Goal: Task Accomplishment & Management: Use online tool/utility

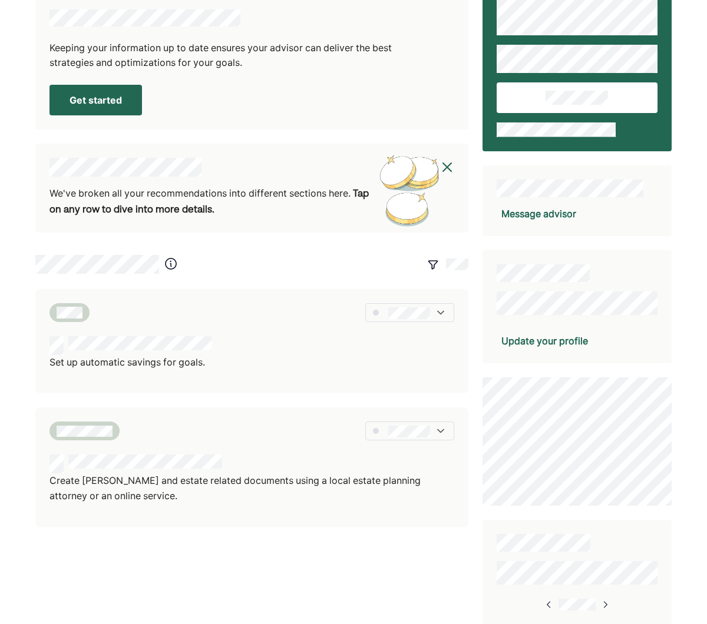
scroll to position [181, 0]
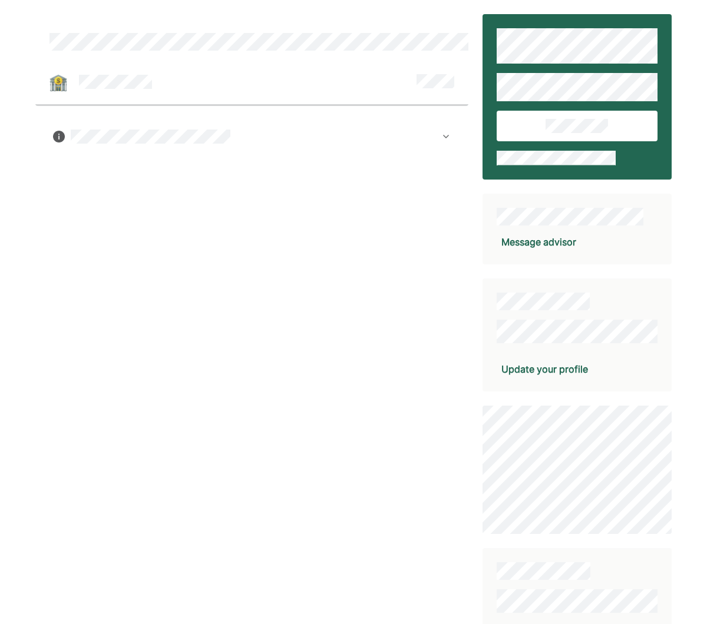
click at [445, 135] on img at bounding box center [445, 136] width 9 height 9
click at [344, 247] on div at bounding box center [251, 374] width 433 height 721
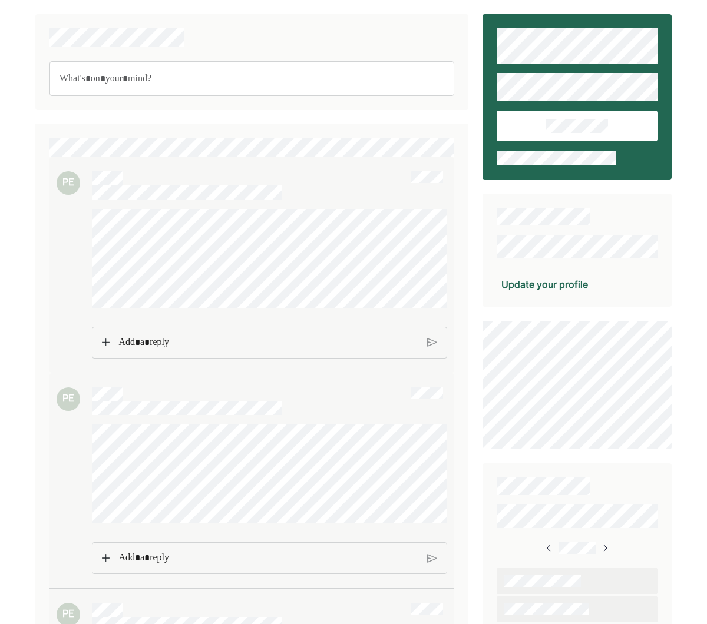
scroll to position [3, 0]
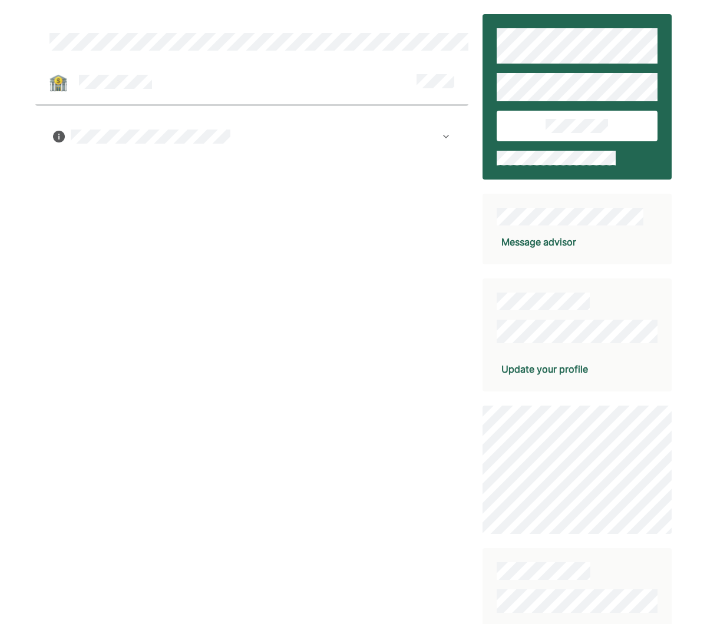
click at [445, 137] on img at bounding box center [445, 136] width 9 height 9
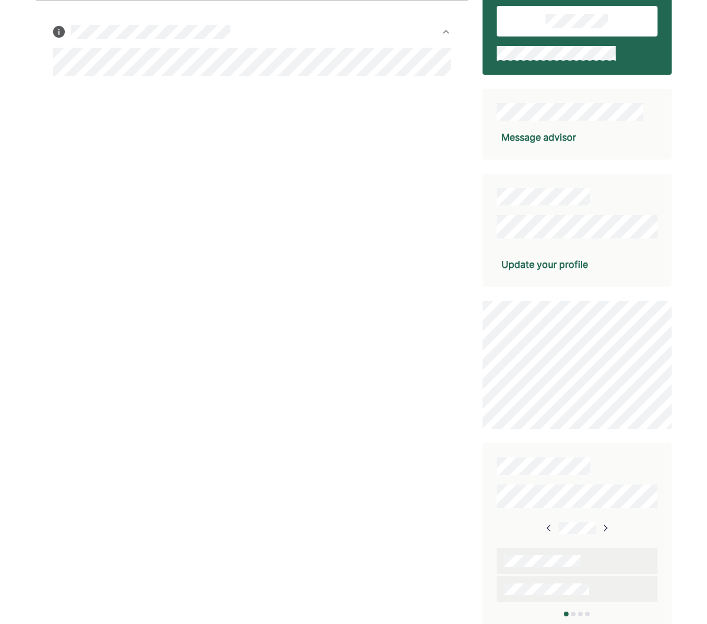
scroll to position [109, 0]
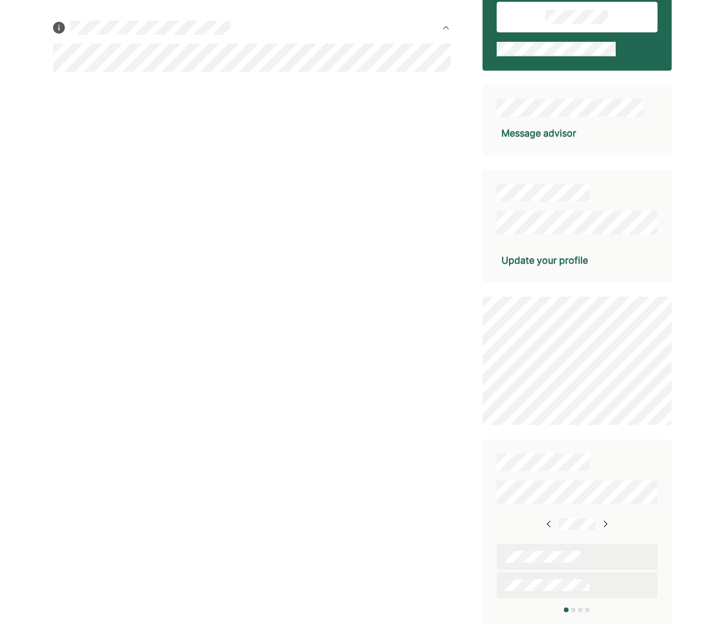
click at [602, 520] on img at bounding box center [604, 523] width 9 height 9
click at [602, 520] on img at bounding box center [603, 523] width 9 height 9
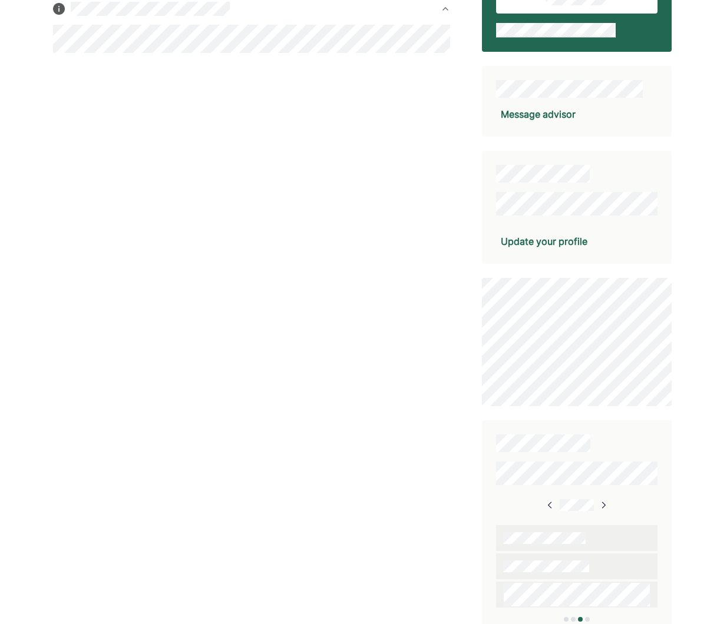
scroll to position [137, 0]
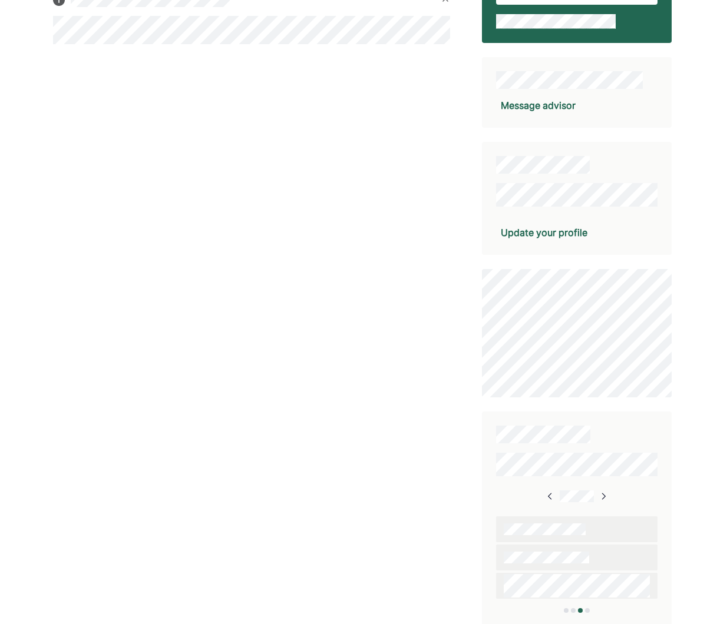
click at [602, 493] on img at bounding box center [602, 496] width 9 height 9
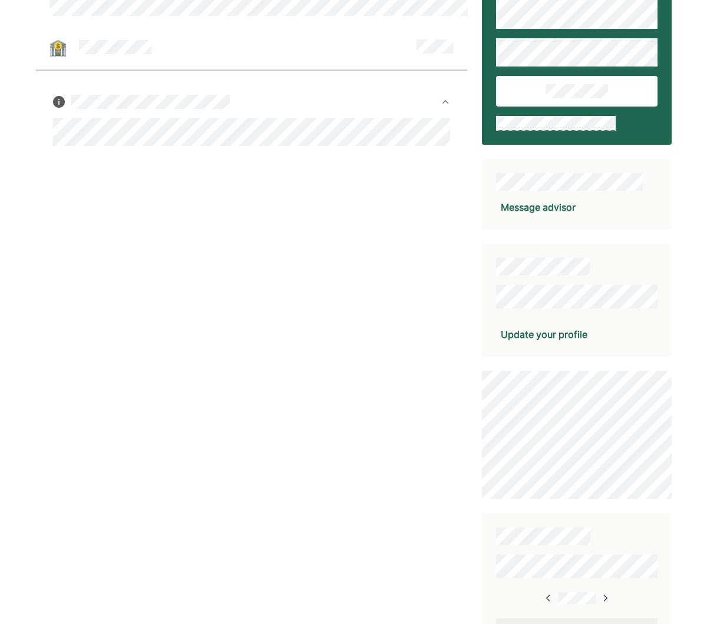
scroll to position [0, 0]
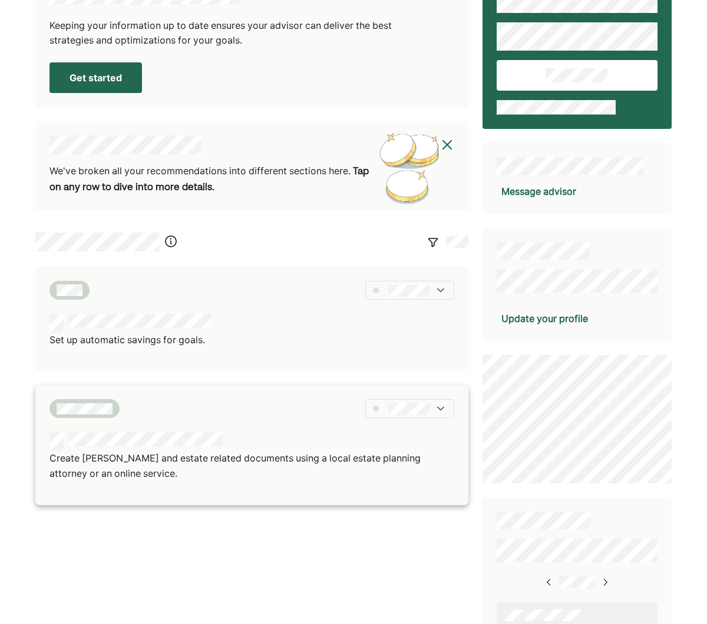
scroll to position [28, 0]
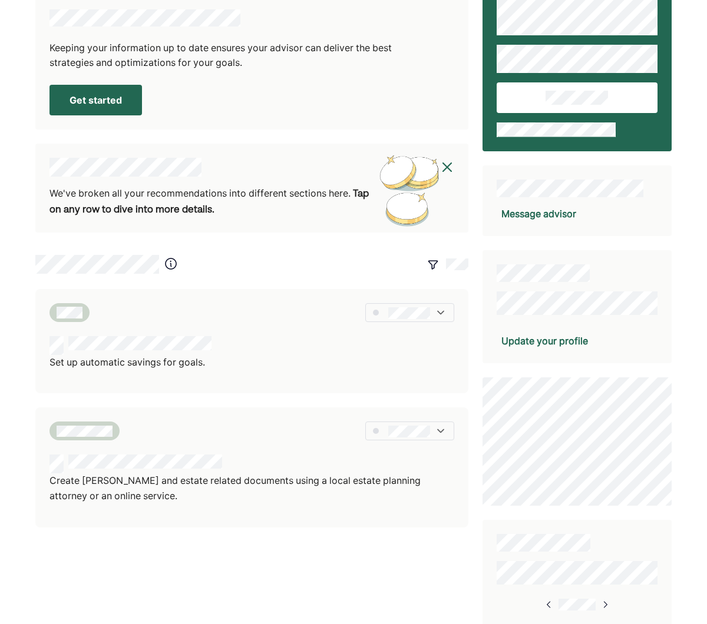
click at [453, 165] on img at bounding box center [447, 167] width 14 height 14
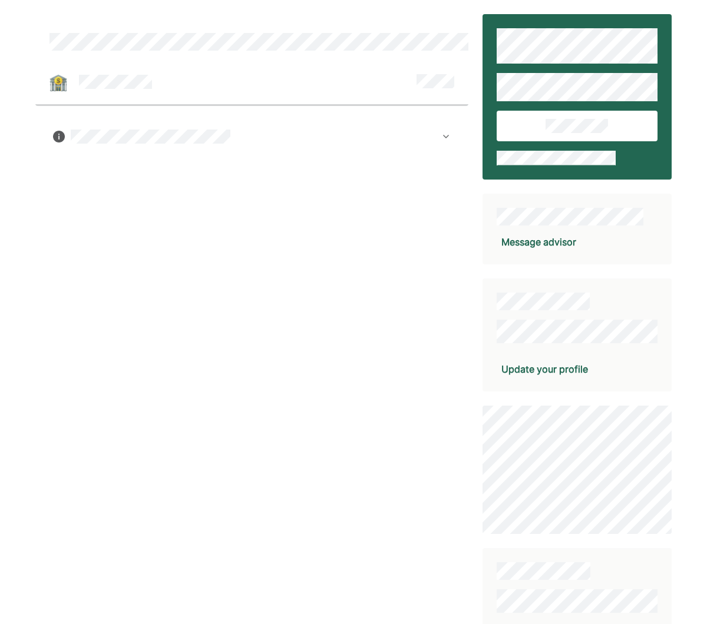
click at [446, 137] on img at bounding box center [445, 136] width 9 height 9
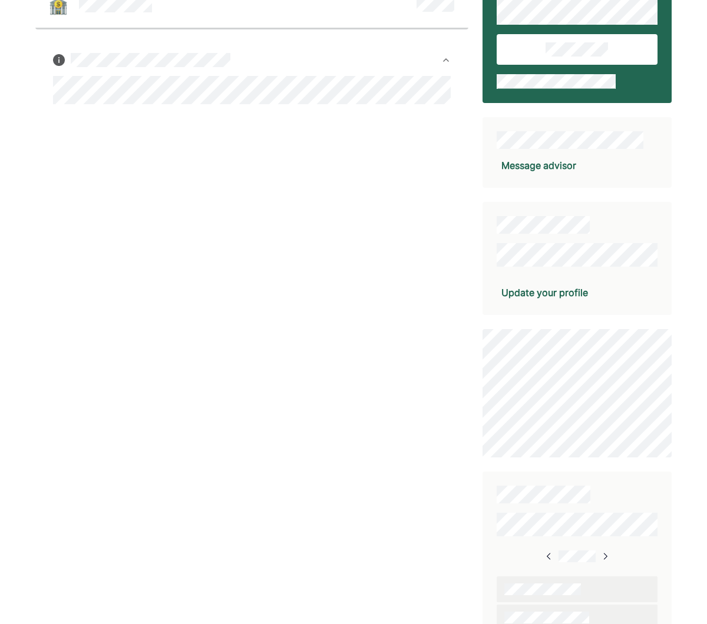
scroll to position [109, 0]
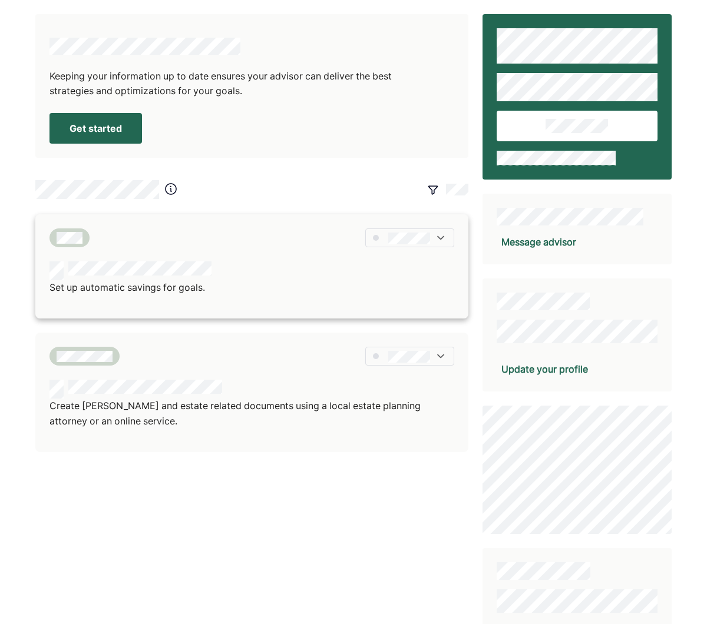
click at [227, 280] on div "Set up automatic savings for goals." at bounding box center [251, 278] width 405 height 34
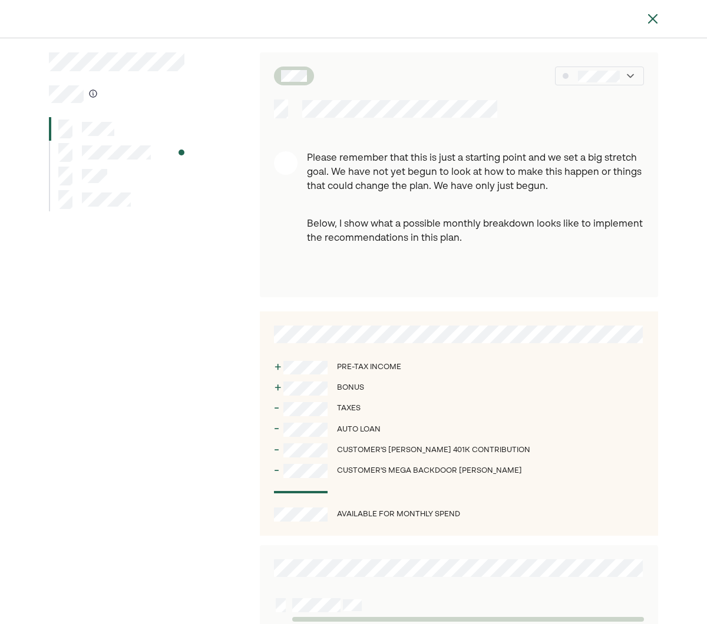
click at [630, 76] on img at bounding box center [630, 76] width 12 height 12
click at [611, 121] on div at bounding box center [608, 114] width 68 height 19
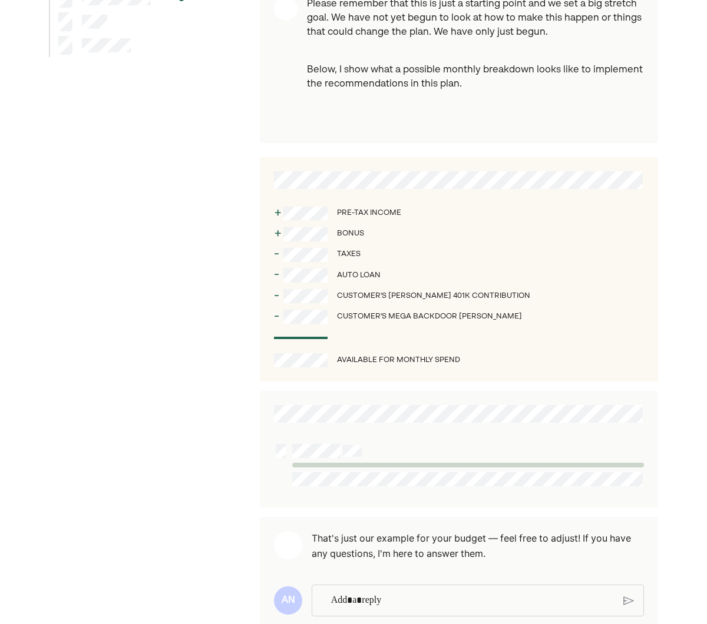
scroll to position [183, 0]
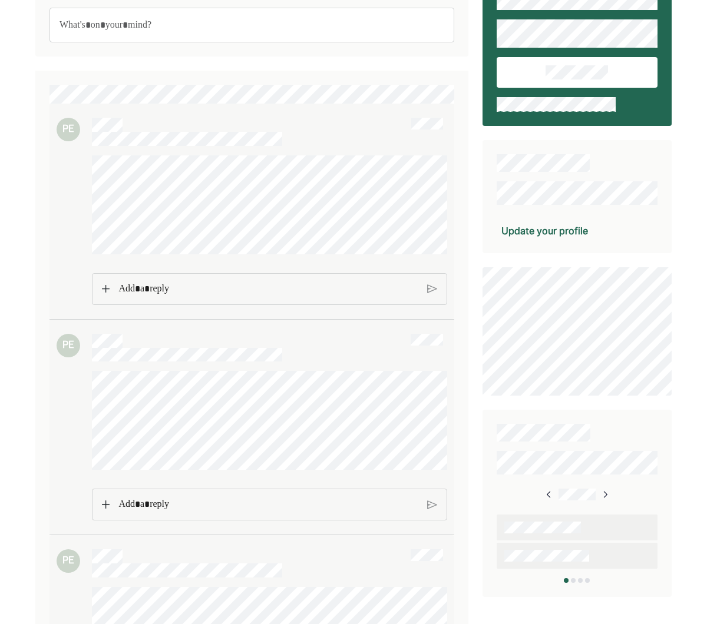
scroll to position [99, 0]
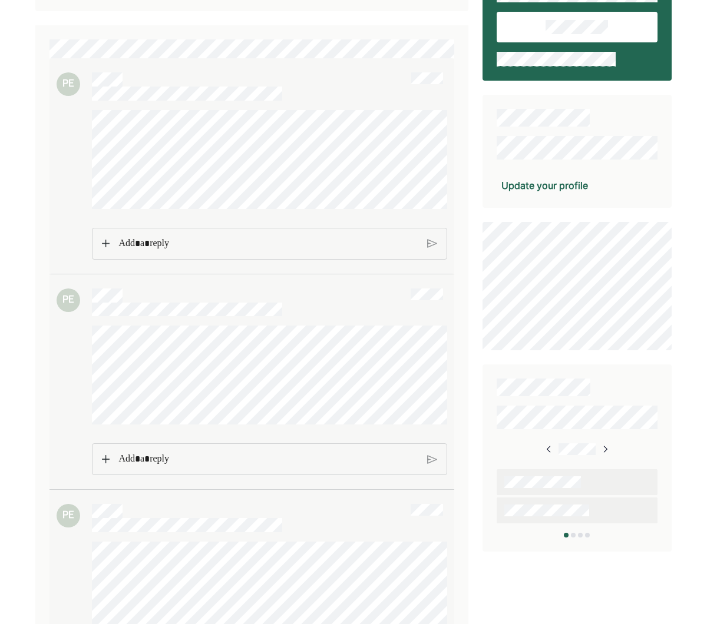
click at [143, 258] on div "PE" at bounding box center [251, 165] width 405 height 215
click at [145, 238] on p "Rich Text Editor. Editing area: main" at bounding box center [268, 243] width 300 height 15
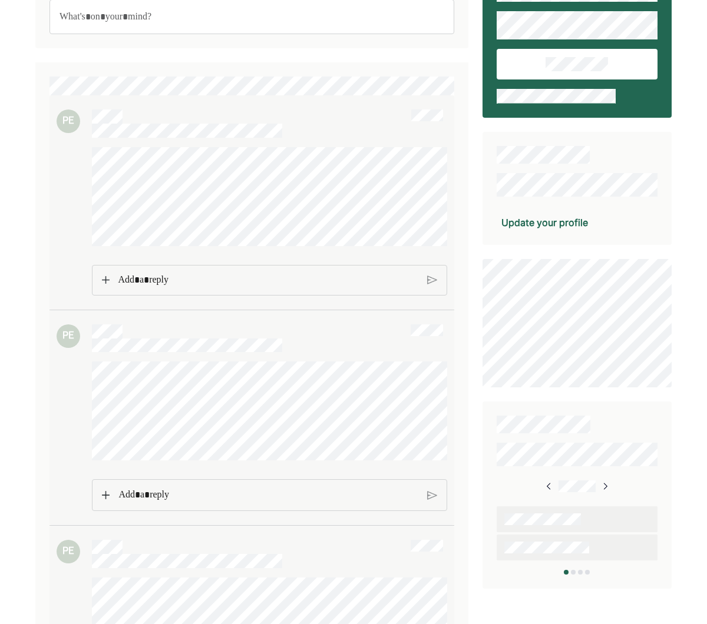
scroll to position [0, 0]
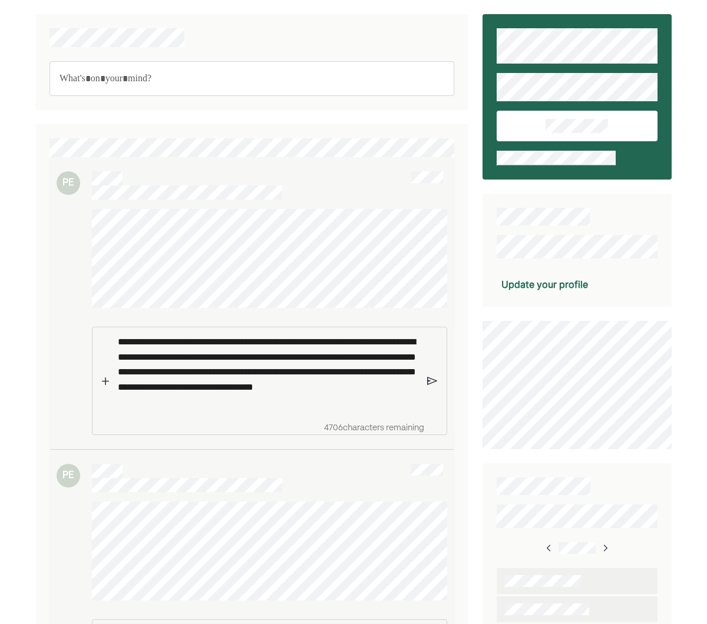
click at [260, 402] on p "**********" at bounding box center [268, 371] width 300 height 75
drag, startPoint x: 218, startPoint y: 402, endPoint x: 271, endPoint y: 405, distance: 52.5
click at [271, 405] on p "**********" at bounding box center [268, 371] width 300 height 75
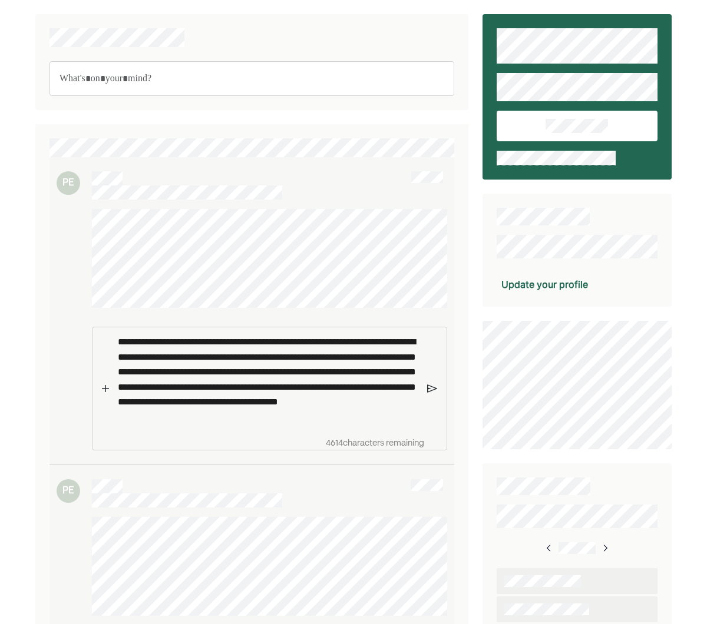
click at [374, 410] on p "**********" at bounding box center [268, 379] width 300 height 91
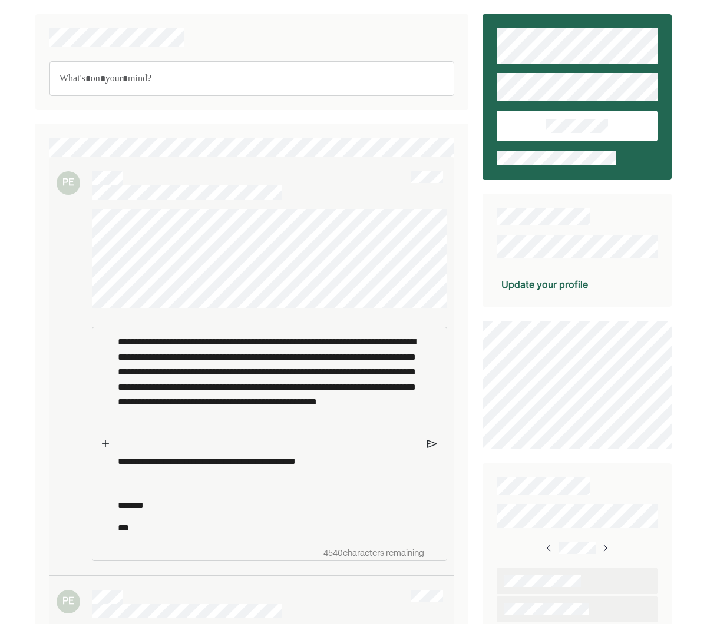
click at [431, 443] on img at bounding box center [432, 444] width 10 height 11
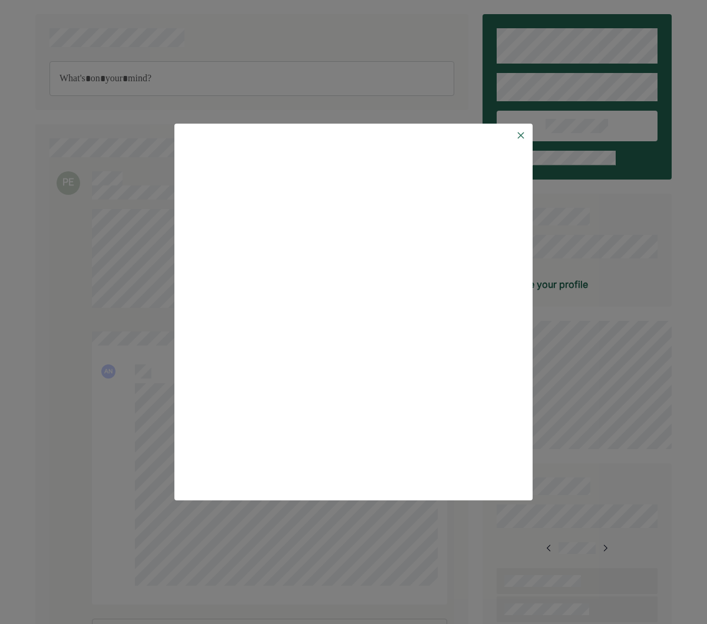
click at [522, 132] on img at bounding box center [520, 135] width 9 height 9
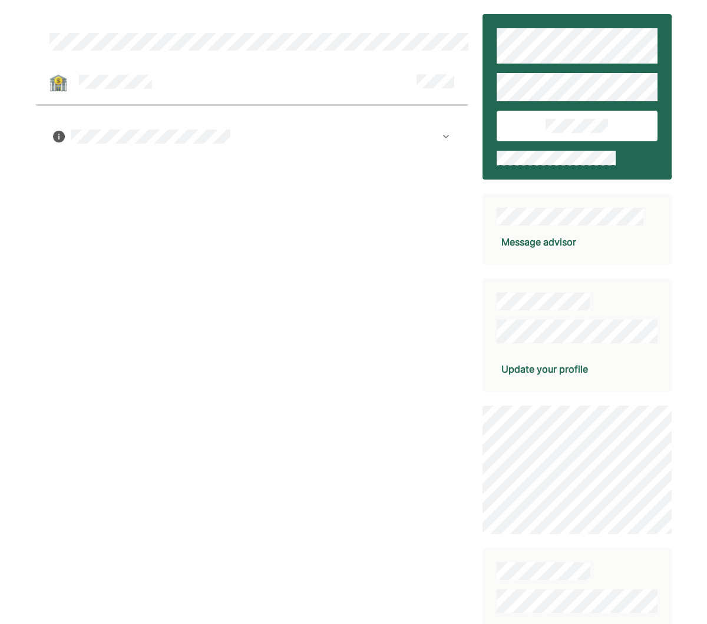
click at [445, 131] on div at bounding box center [251, 137] width 397 height 14
click at [558, 245] on div "Message advisor" at bounding box center [538, 242] width 75 height 14
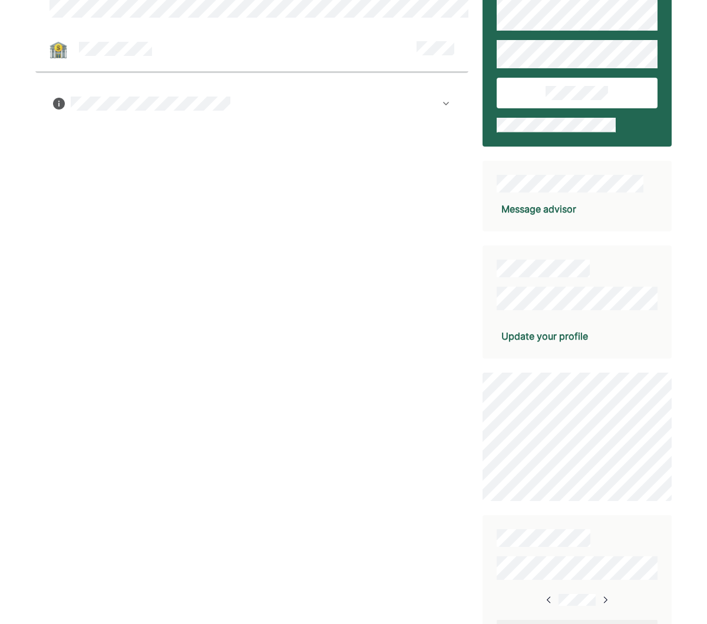
scroll to position [109, 0]
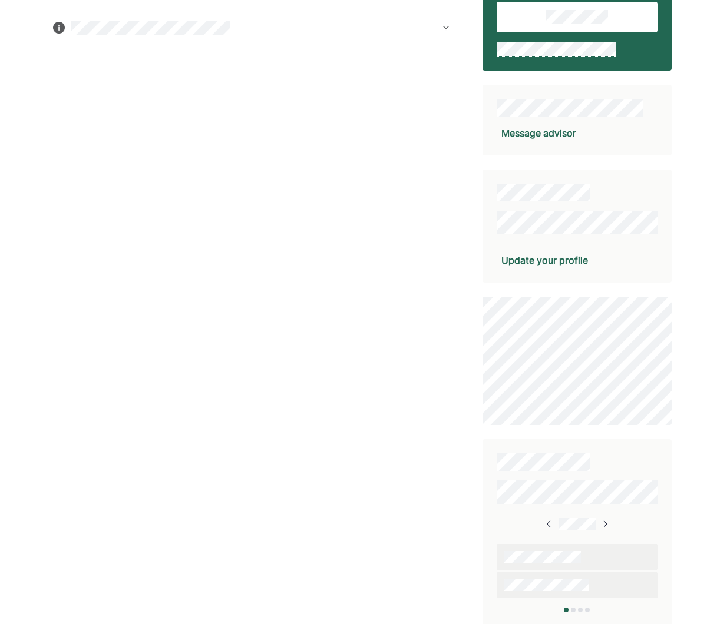
click at [542, 258] on div "Update your profile" at bounding box center [544, 260] width 87 height 14
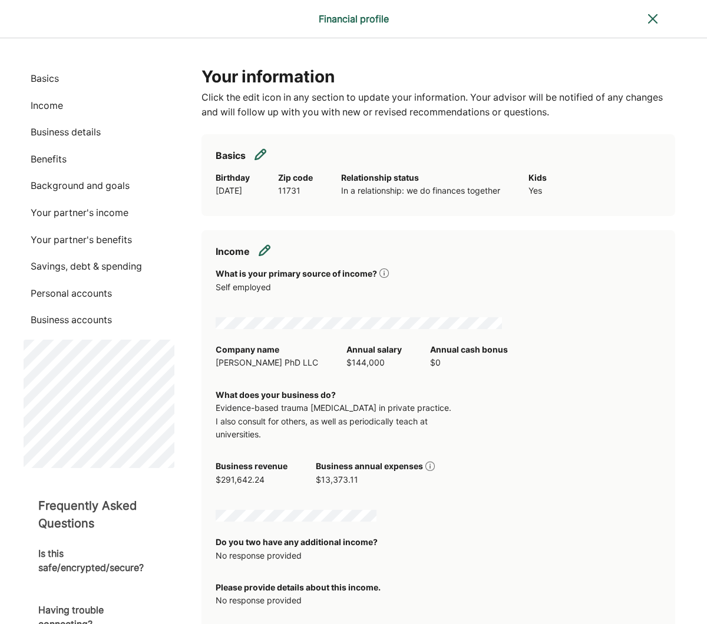
click at [75, 183] on p "Background and goals" at bounding box center [99, 185] width 151 height 15
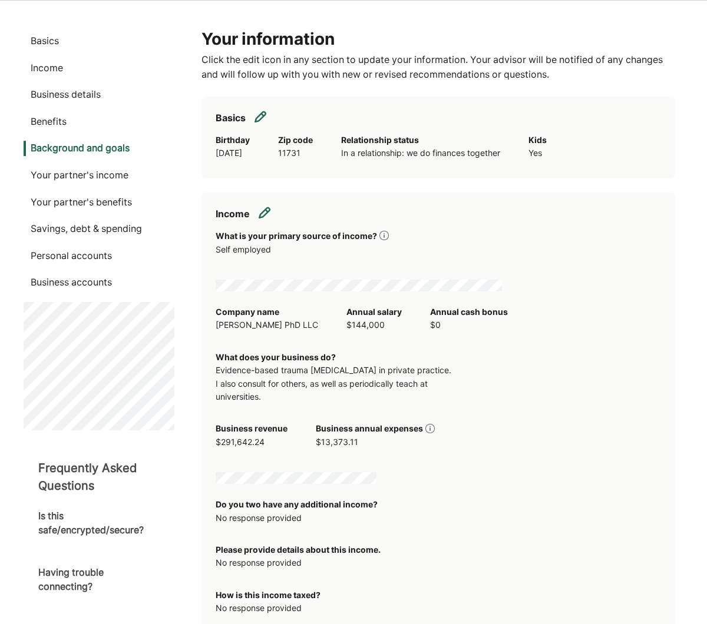
scroll to position [33, 0]
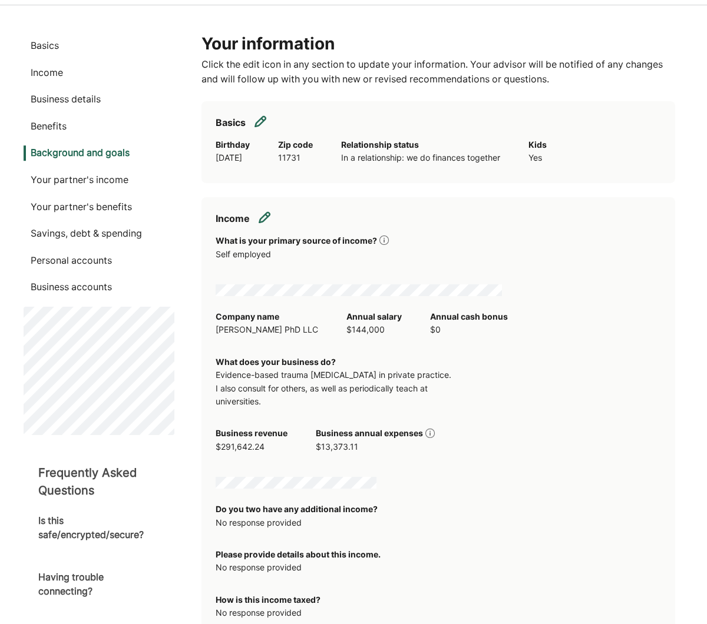
click at [65, 98] on p "Business details" at bounding box center [99, 99] width 151 height 15
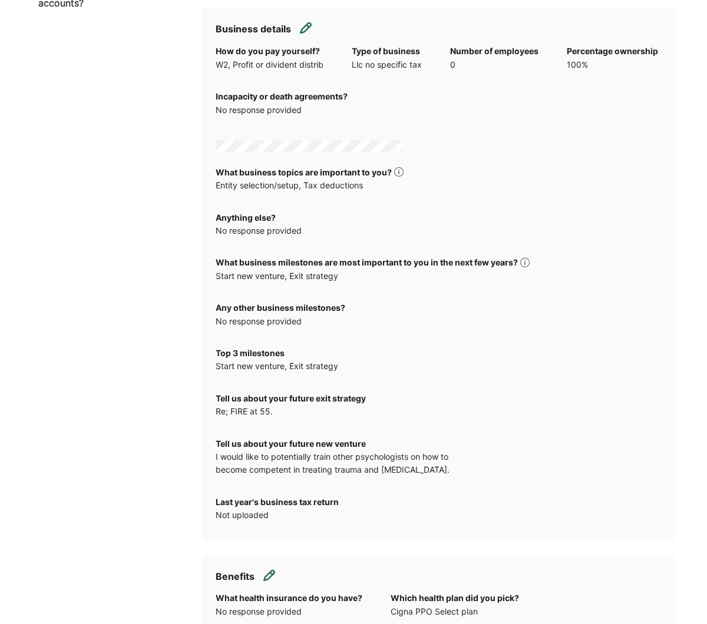
scroll to position [685, 0]
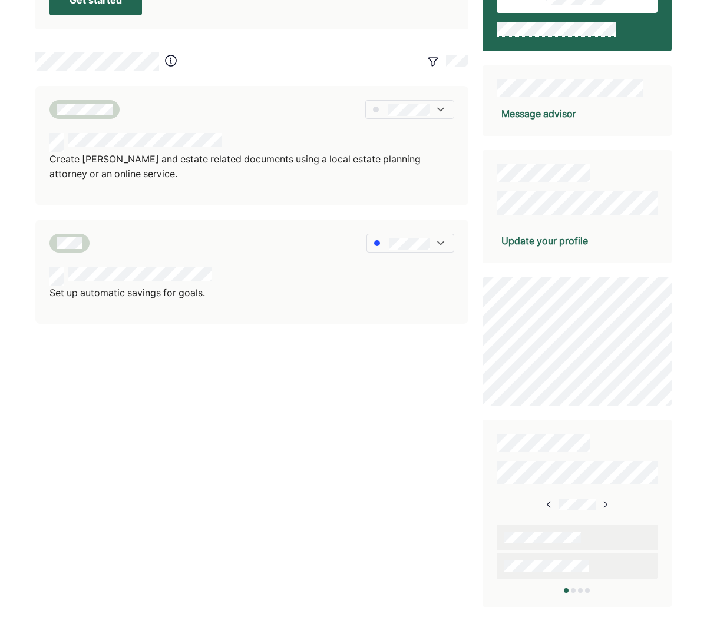
scroll to position [134, 0]
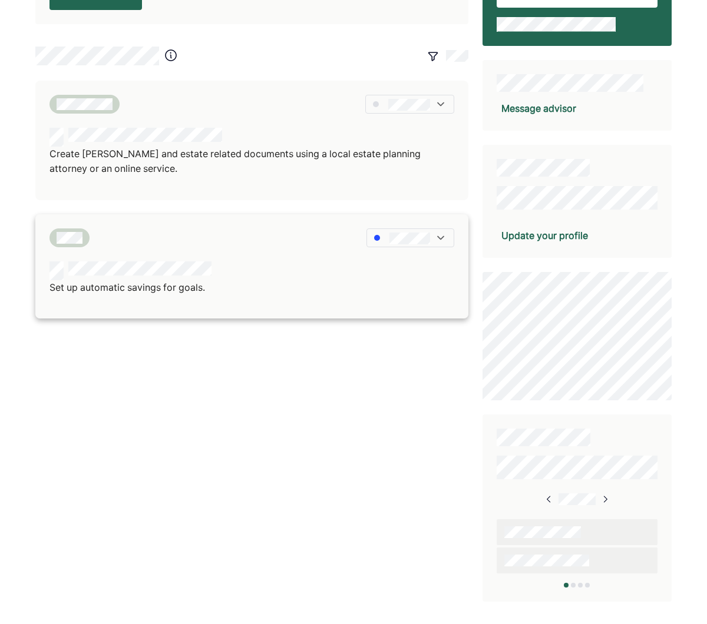
click at [283, 261] on div "Set up automatic savings for goals." at bounding box center [251, 278] width 405 height 34
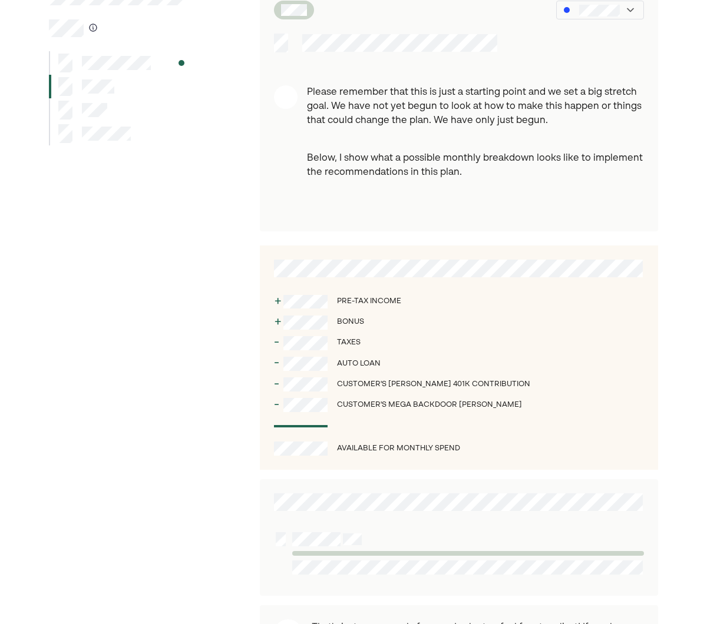
scroll to position [67, 0]
drag, startPoint x: 339, startPoint y: 382, endPoint x: 511, endPoint y: 391, distance: 172.2
click at [511, 391] on div "- Customer's Roth 401k contribution" at bounding box center [459, 384] width 370 height 21
copy div "Customer's Roth 401k contribution"
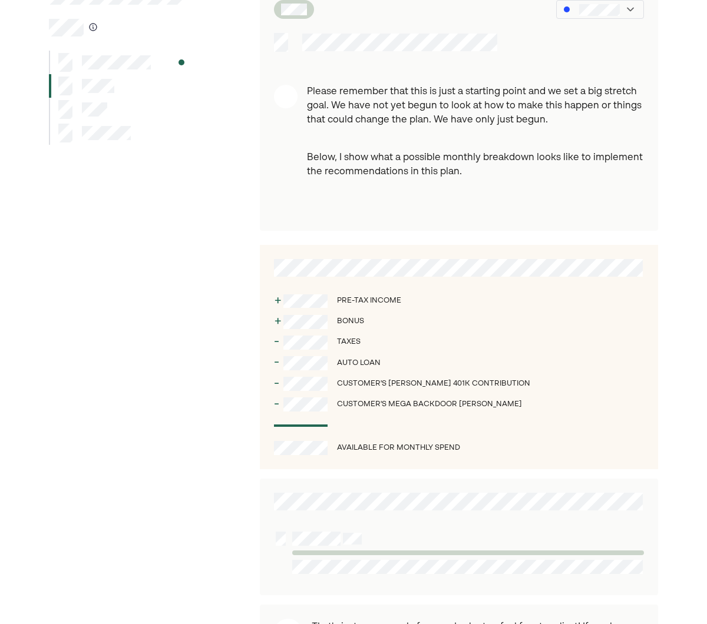
click at [386, 403] on div "Customer's Mega Backdoor Roth" at bounding box center [429, 405] width 185 height 12
drag, startPoint x: 388, startPoint y: 404, endPoint x: 488, endPoint y: 402, distance: 100.1
click at [488, 402] on div "- Customer's Mega Backdoor Roth" at bounding box center [459, 405] width 370 height 21
copy div "Mega Backdoor Roth"
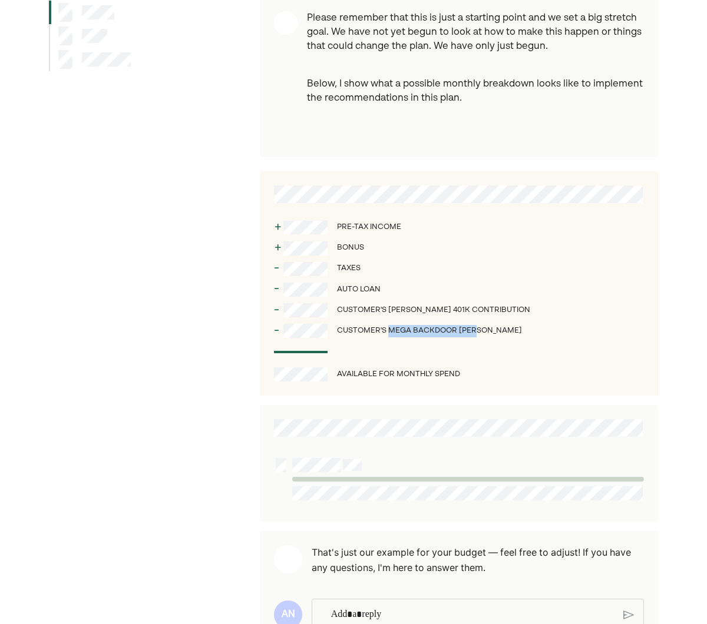
scroll to position [183, 0]
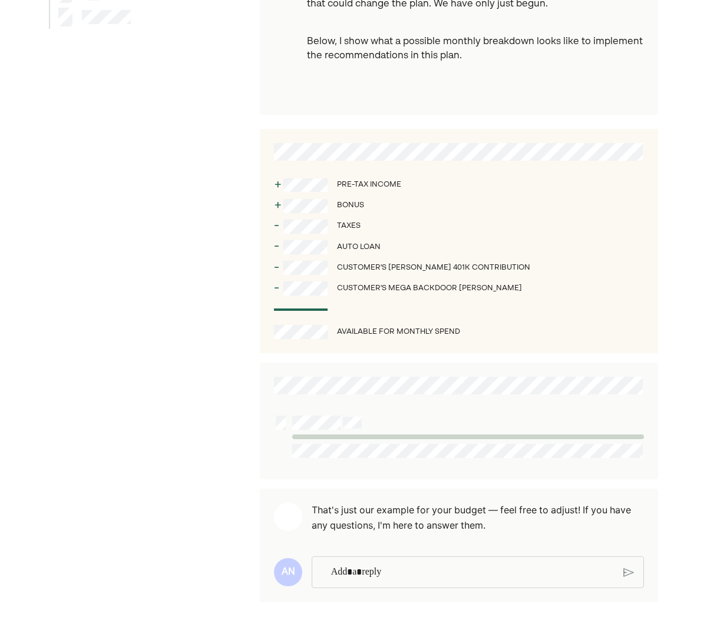
click at [26, 573] on div "Please remember that this is just a starting point and we set a big stretch goa…" at bounding box center [353, 221] width 707 height 808
click at [435, 270] on div "Customer's Roth 401k contribution" at bounding box center [433, 268] width 193 height 12
click at [488, 289] on div "- Customer's Mega Backdoor Roth" at bounding box center [459, 289] width 370 height 21
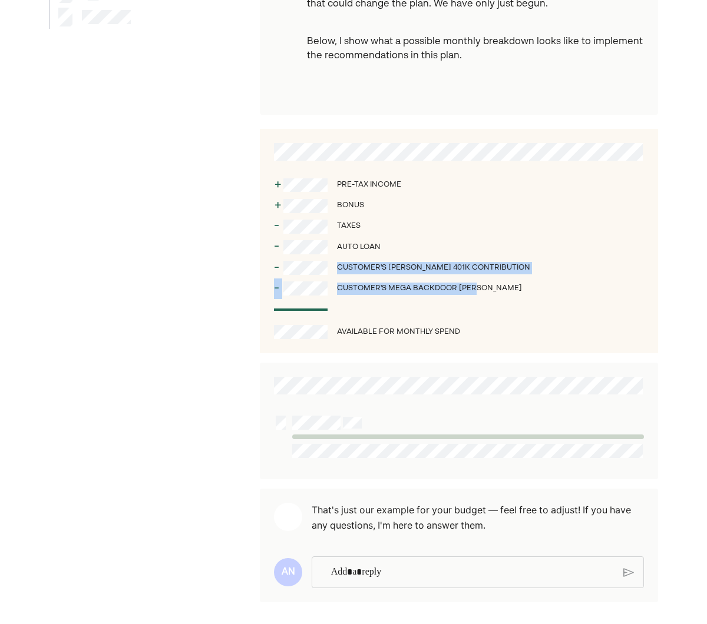
drag, startPoint x: 483, startPoint y: 286, endPoint x: 304, endPoint y: 258, distance: 181.0
click at [304, 258] on div "+ Pre-tax income + Bonus - Taxes - Auto loan - Customer's Roth 401k contributio…" at bounding box center [459, 241] width 398 height 224
copy div "Customer's Roth 401k contribution - Customer's Mega Backdoor Roth"
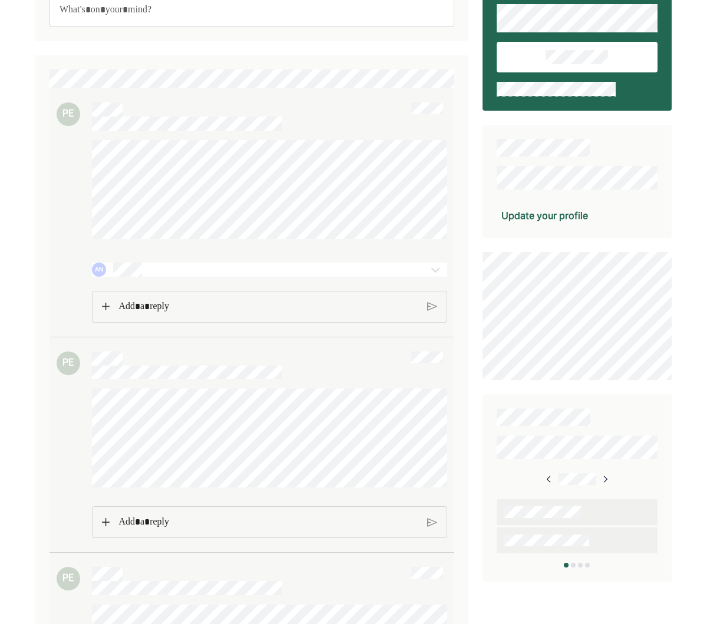
scroll to position [78, 0]
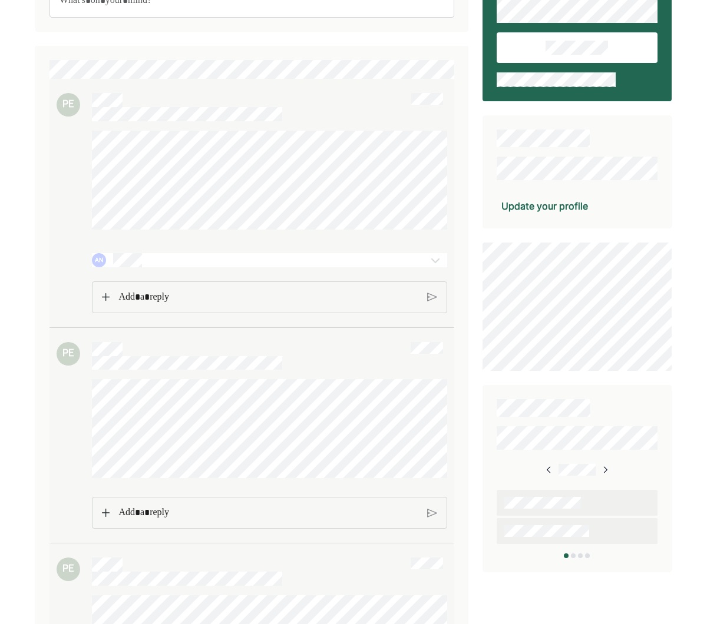
click at [245, 261] on div "AN" at bounding box center [241, 260] width 298 height 14
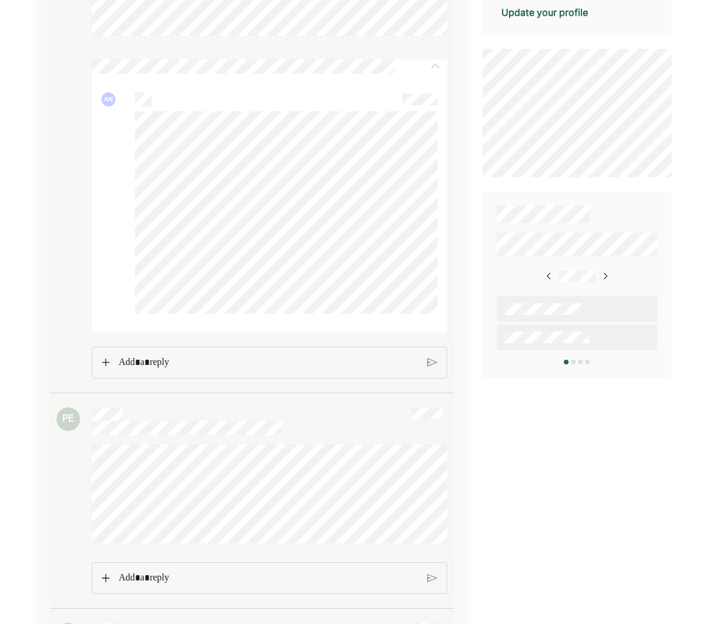
scroll to position [347, 0]
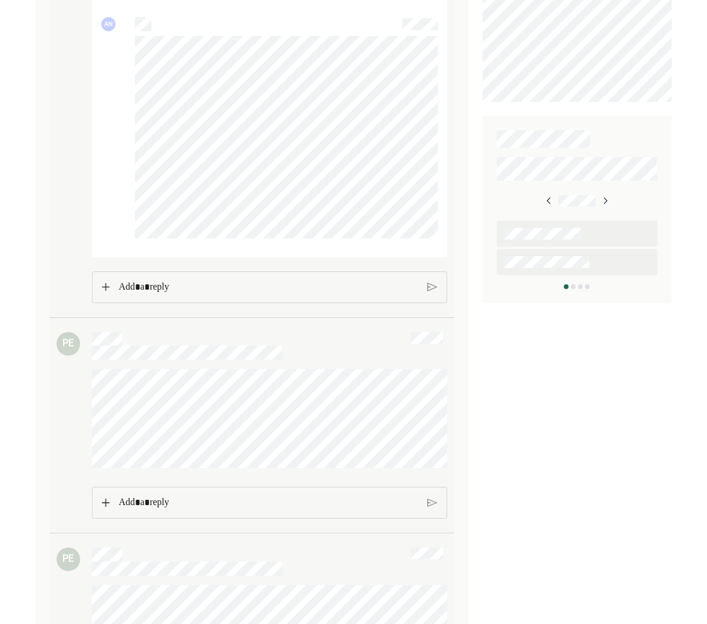
click at [163, 286] on p "Rich Text Editor. Editing area: main" at bounding box center [267, 287] width 299 height 15
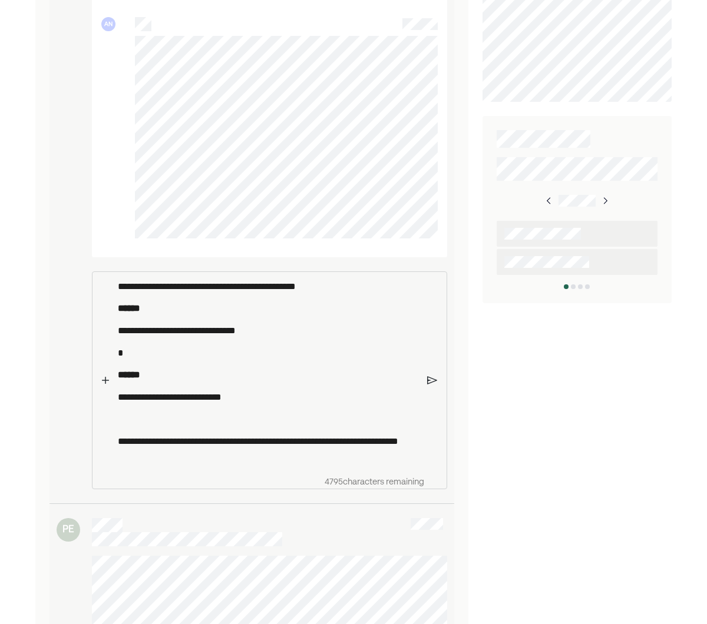
click at [429, 380] on img at bounding box center [432, 380] width 10 height 11
